Goal: Information Seeking & Learning: Learn about a topic

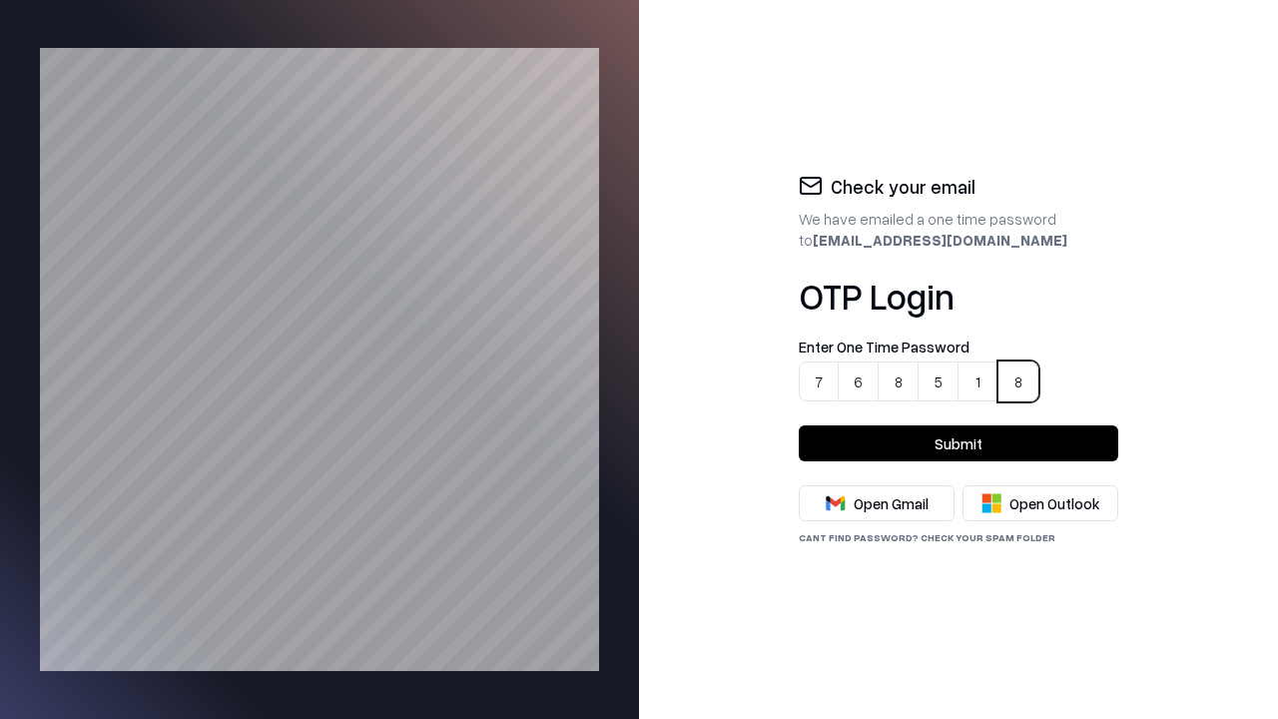
type input "******"
click at [958, 443] on button "Submit" at bounding box center [958, 443] width 319 height 36
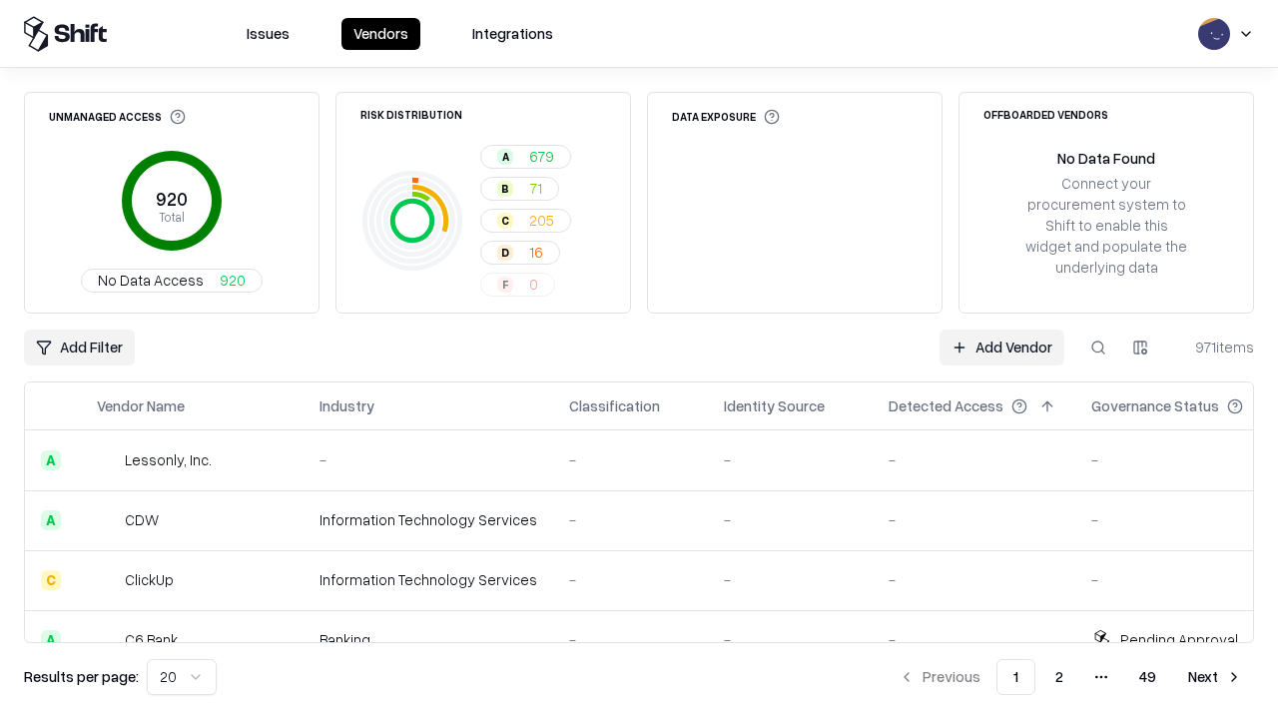
click at [178, 677] on html "Issues Vendors Integrations Unmanaged Access 920 Total No Data Access 920 Risk …" at bounding box center [639, 359] width 1278 height 719
click at [1215, 677] on button "Next" at bounding box center [1215, 677] width 78 height 36
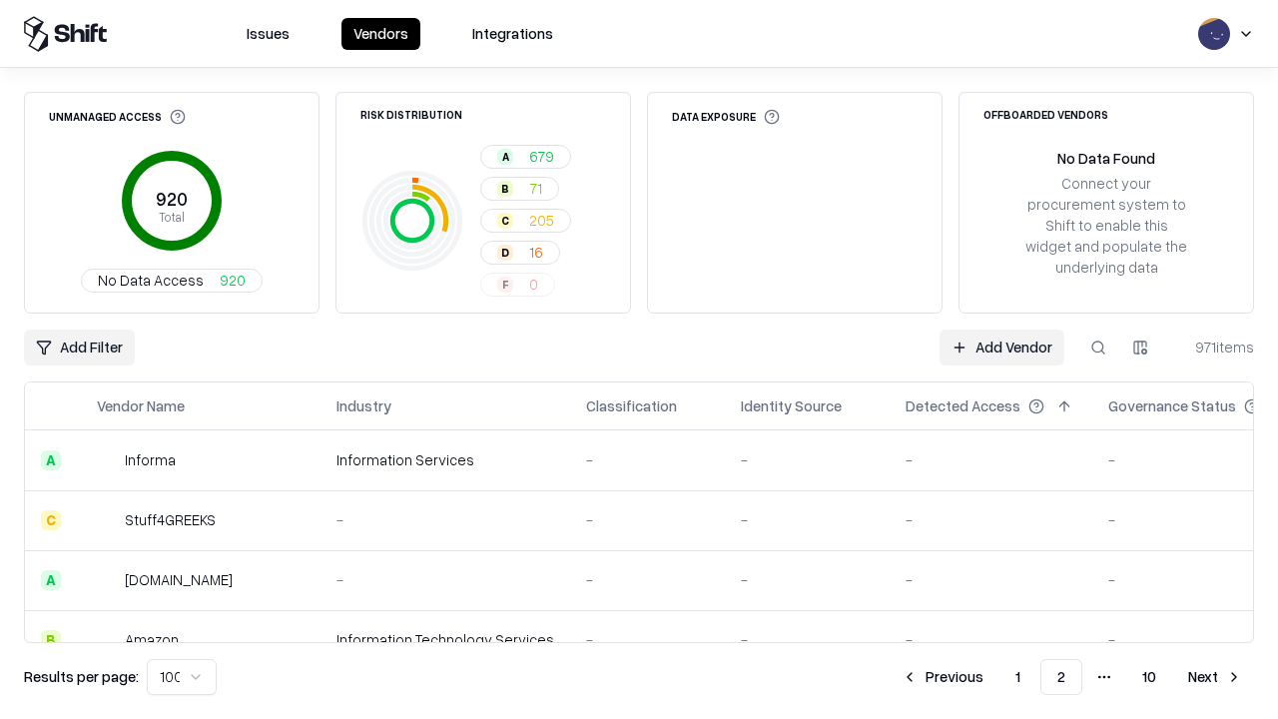
click at [1215, 677] on button "Next" at bounding box center [1215, 677] width 78 height 36
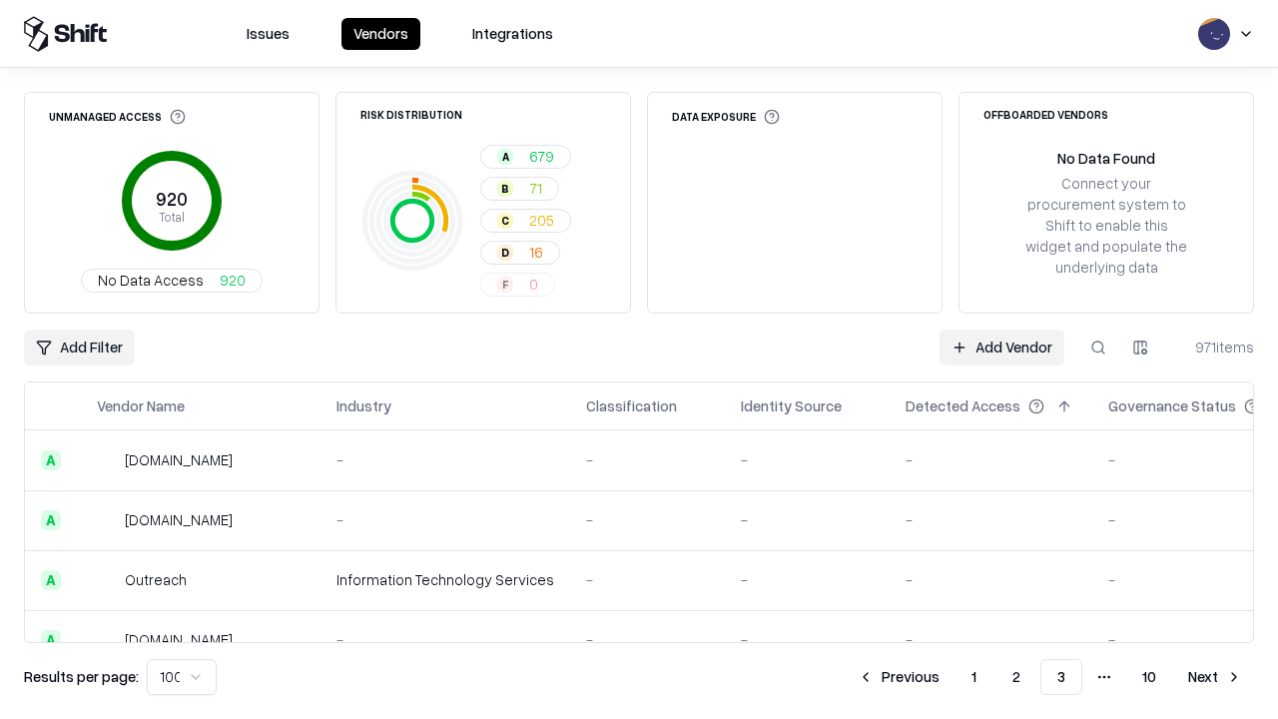
click at [1215, 677] on button "Next" at bounding box center [1215, 677] width 78 height 36
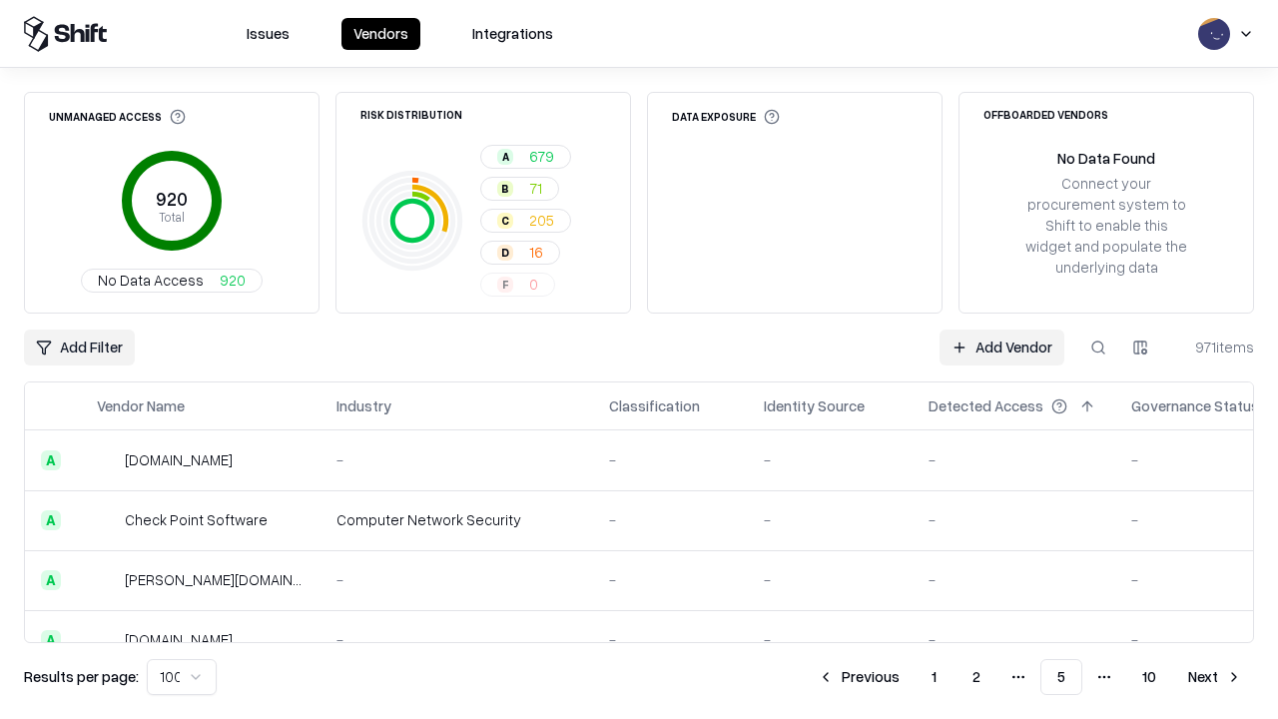
click at [1215, 677] on button "Next" at bounding box center [1215, 677] width 78 height 36
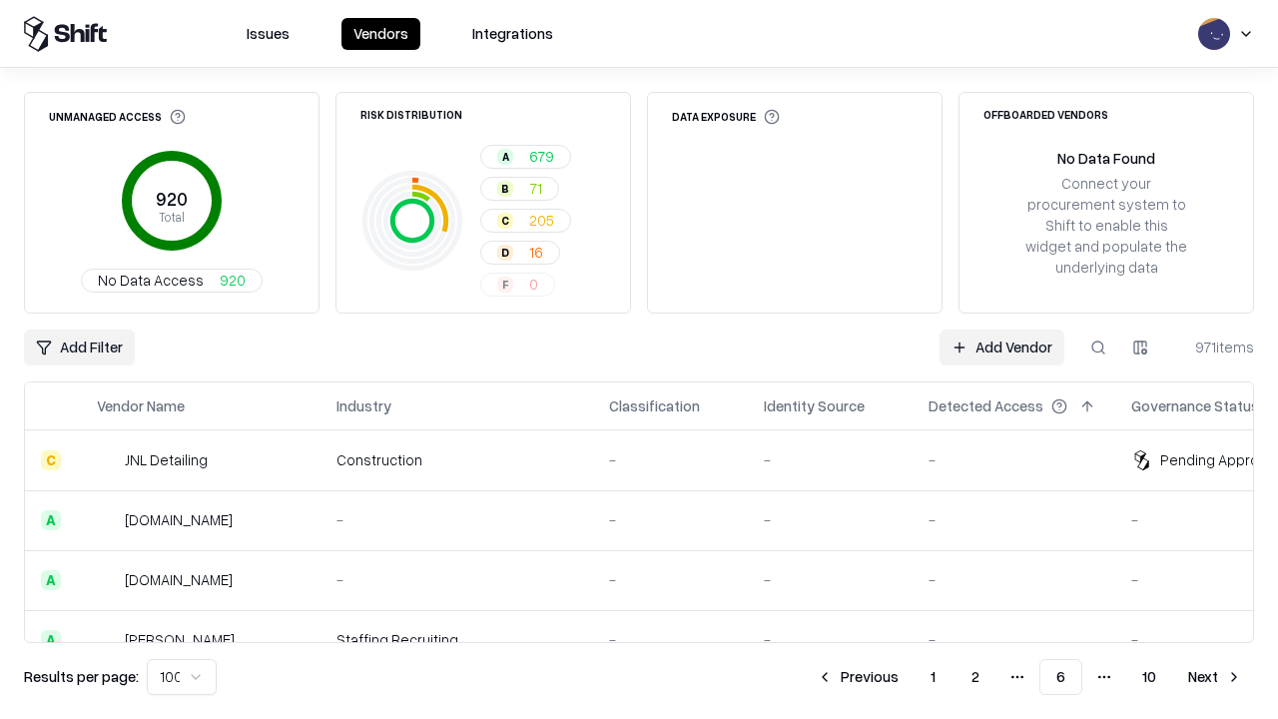
click at [1215, 677] on button "Next" at bounding box center [1215, 677] width 78 height 36
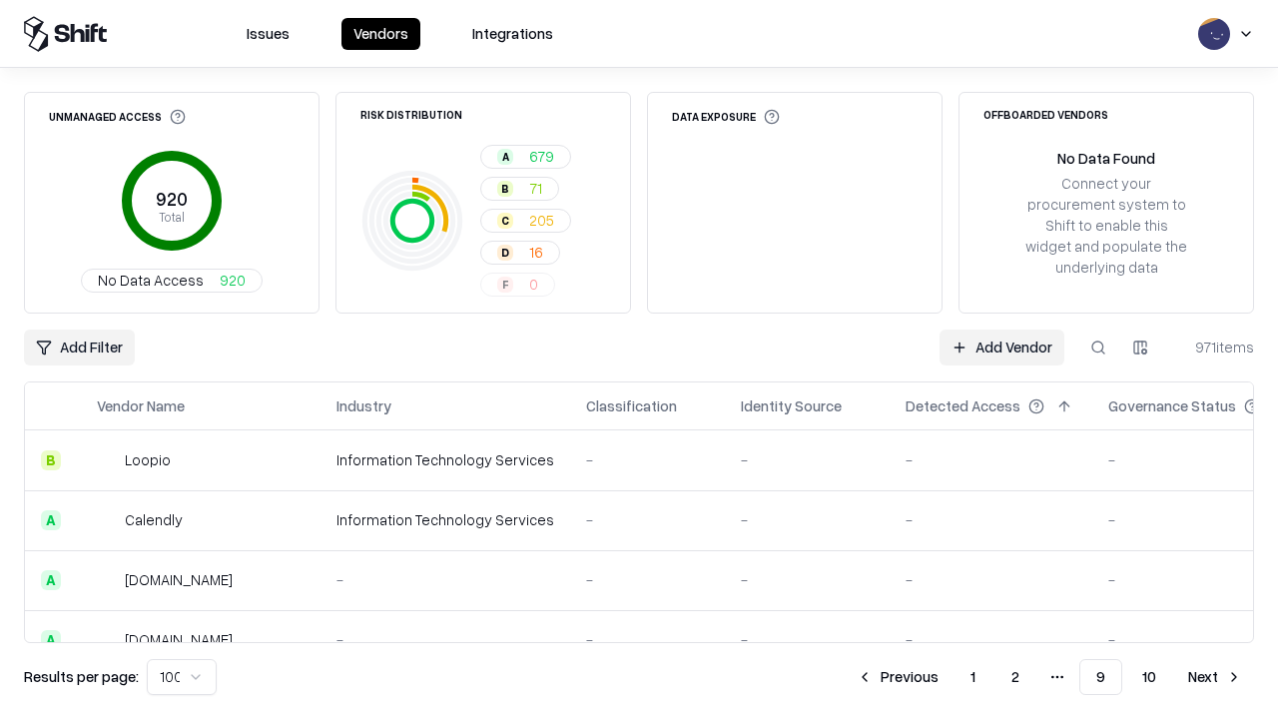
click at [1215, 677] on button "Next" at bounding box center [1215, 677] width 78 height 36
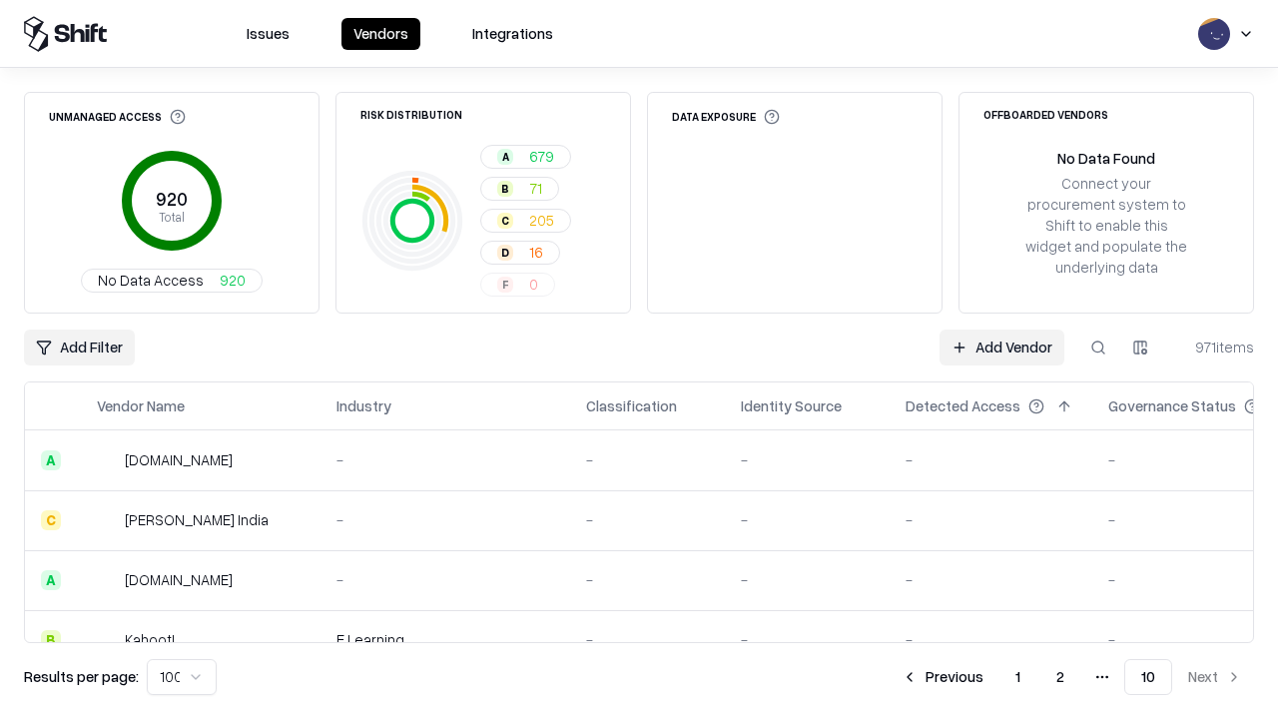
click at [943, 677] on button "Previous" at bounding box center [942, 677] width 106 height 36
click at [899, 677] on button "Previous" at bounding box center [942, 677] width 106 height 36
click at [860, 677] on button "Previous" at bounding box center [859, 677] width 106 height 36
click at [860, 677] on button "Previous" at bounding box center [858, 677] width 106 height 36
